Goal: Download file/media

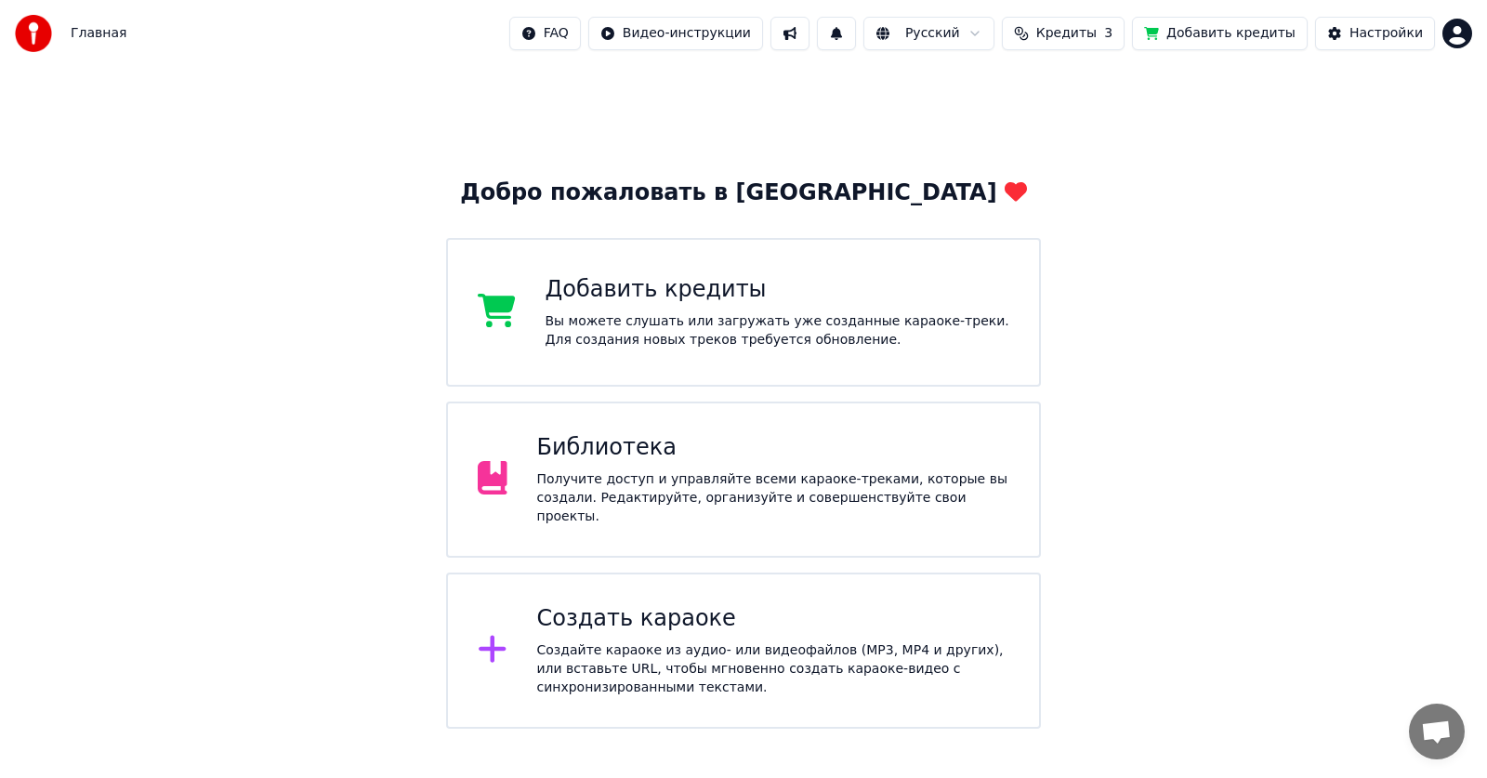
click at [706, 471] on div "Библиотека Получите доступ и управляйте всеми караоке-треками, которые вы созда…" at bounding box center [773, 479] width 473 height 93
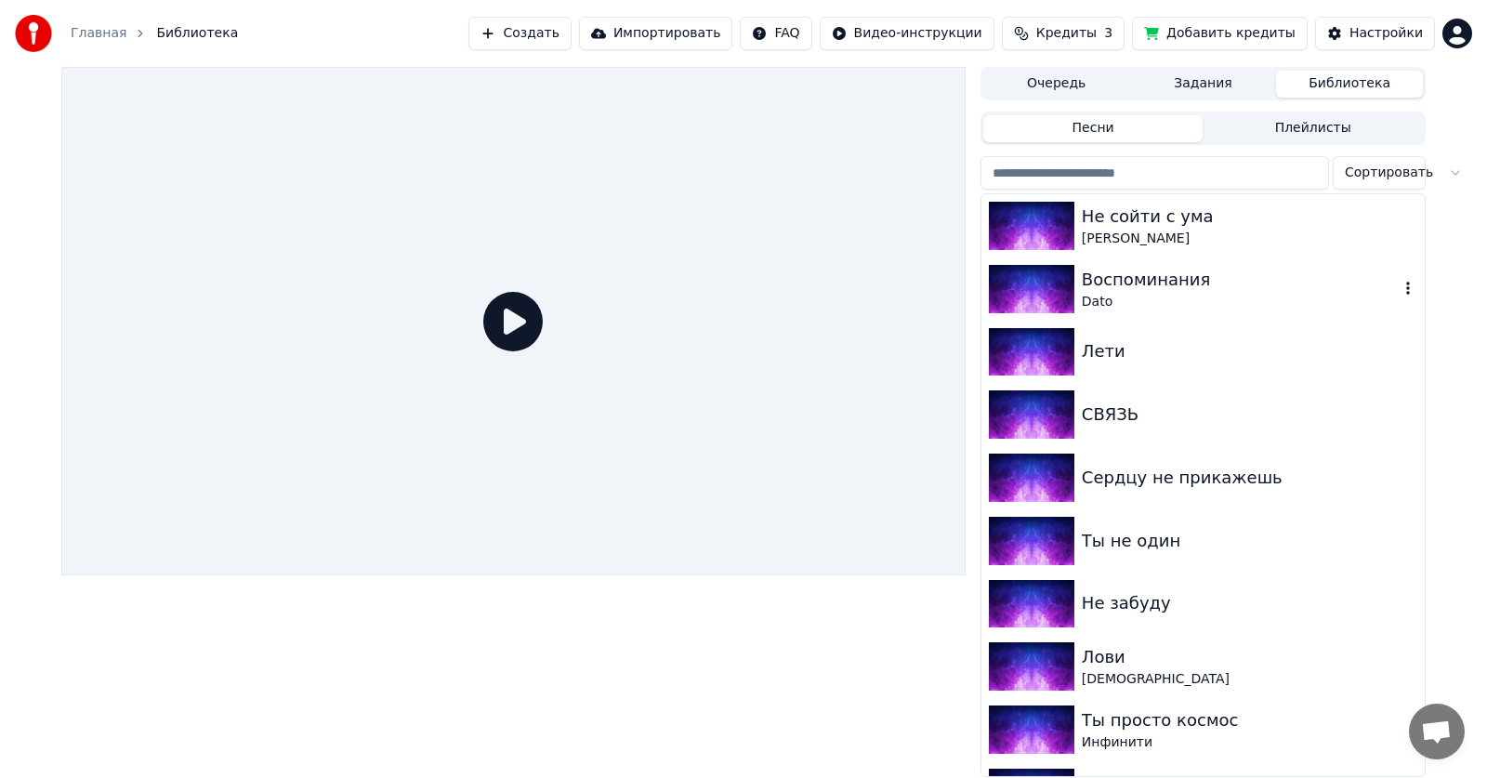
click at [1149, 295] on div "Dato" at bounding box center [1239, 302] width 317 height 19
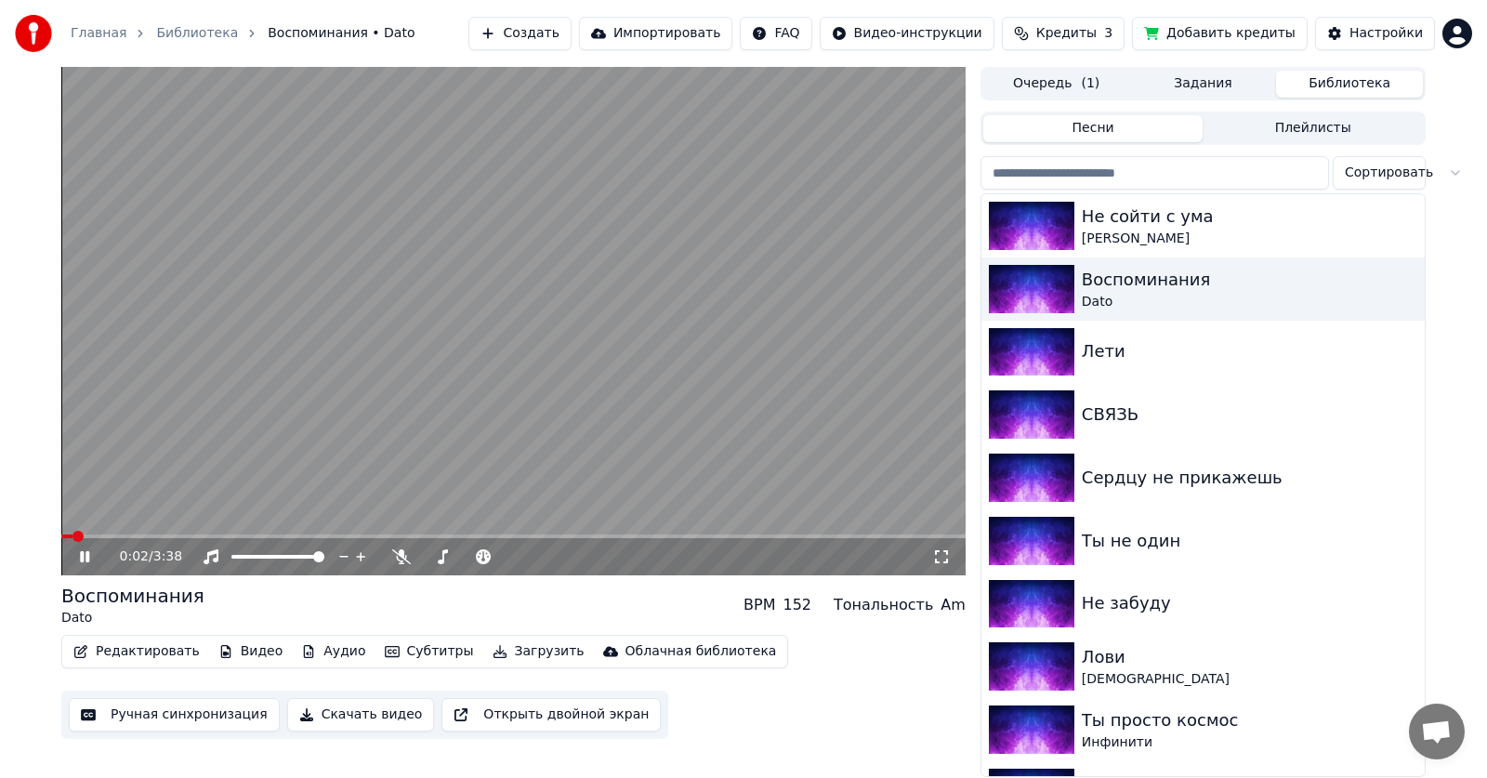
click at [86, 557] on icon at bounding box center [84, 556] width 9 height 11
click at [334, 712] on button "Скачать видео" at bounding box center [361, 714] width 148 height 33
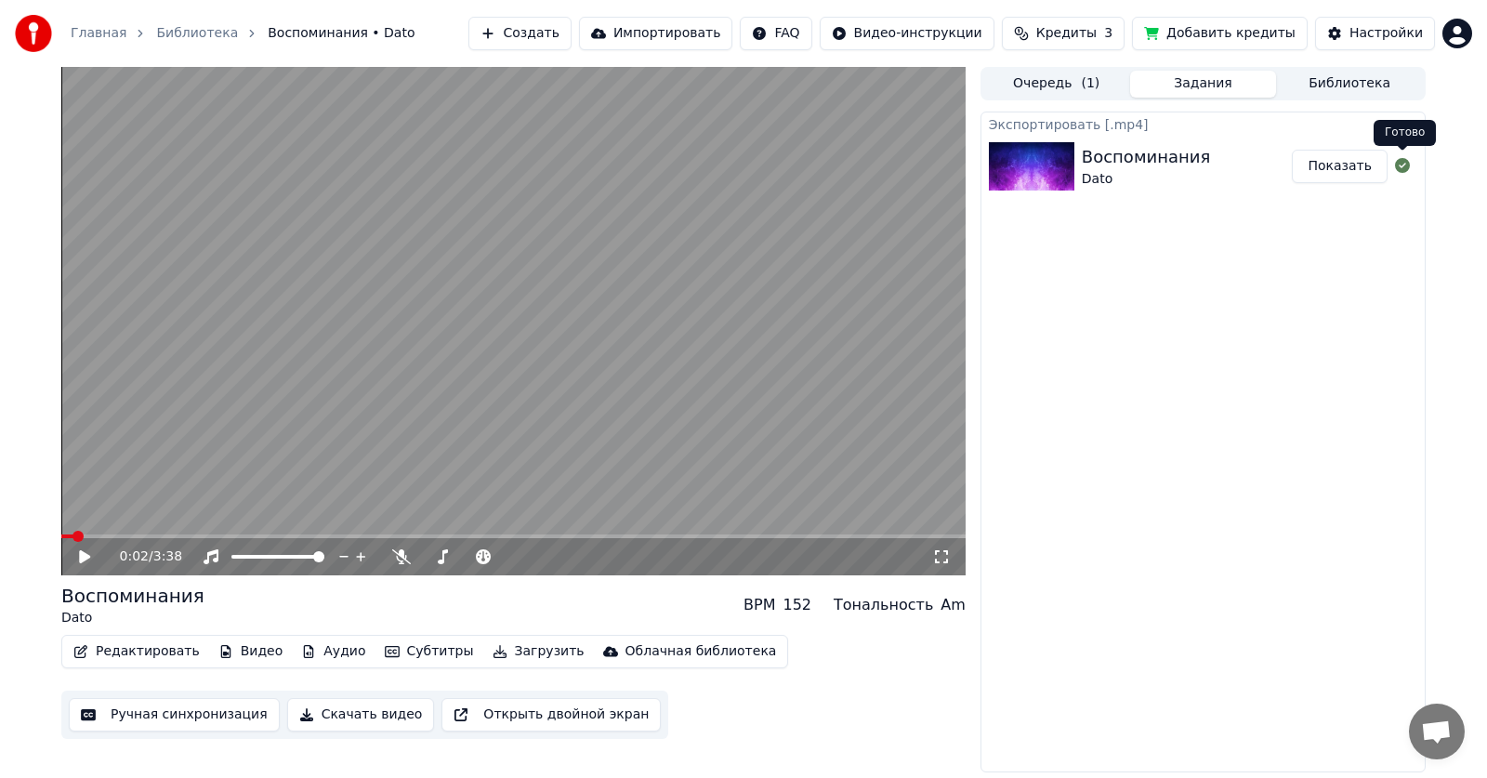
click at [1407, 167] on icon at bounding box center [1402, 165] width 15 height 15
click at [1354, 169] on button "Показать" at bounding box center [1339, 166] width 96 height 33
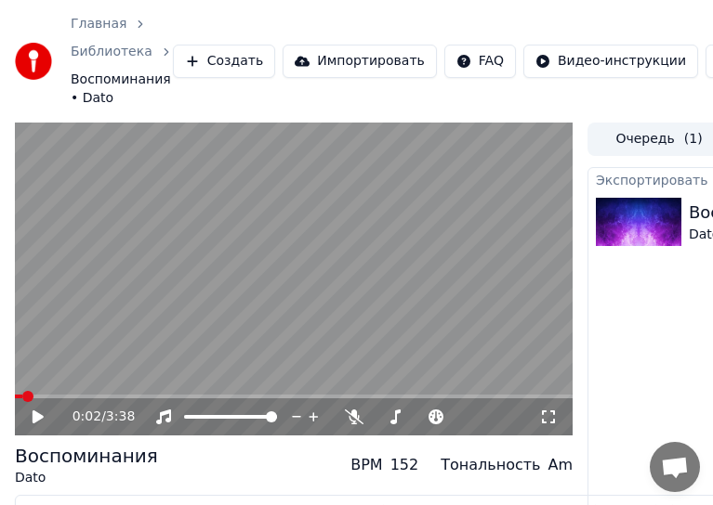
drag, startPoint x: 416, startPoint y: 14, endPoint x: 662, endPoint y: 154, distance: 282.6
click at [713, 207] on html "Главная Библиотека Воспоминания • Dato Создать Импортировать FAQ Видео-инструкц…" at bounding box center [356, 252] width 713 height 505
drag, startPoint x: 254, startPoint y: 5, endPoint x: -312, endPoint y: -86, distance: 573.1
click at [0, 0] on html "Главная Библиотека Воспоминания • Dato Создать Импортировать FAQ Видео-инструкц…" at bounding box center [356, 252] width 713 height 505
